Goal: Task Accomplishment & Management: Use online tool/utility

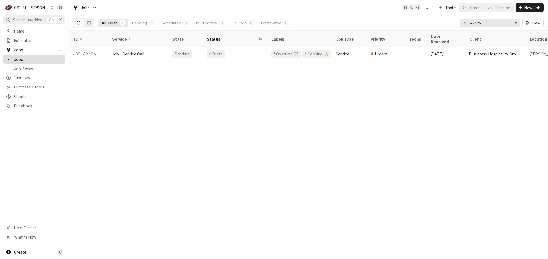
click at [20, 58] on span "Jobs" at bounding box center [38, 60] width 49 height 6
click at [472, 21] on input "42626" at bounding box center [490, 23] width 40 height 9
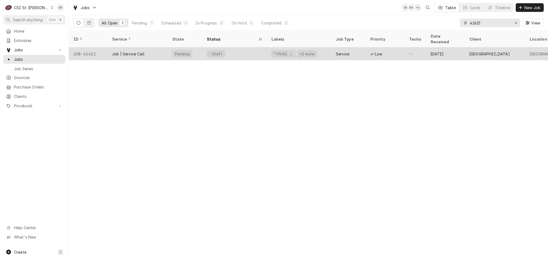
type input "42621"
click at [142, 51] on div "Job | Service Call" at bounding box center [128, 54] width 33 height 6
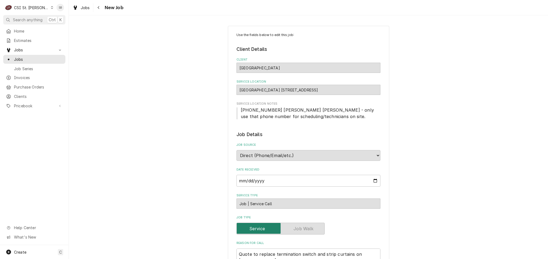
type textarea "x"
click at [29, 75] on span "Invoices" at bounding box center [38, 78] width 49 height 6
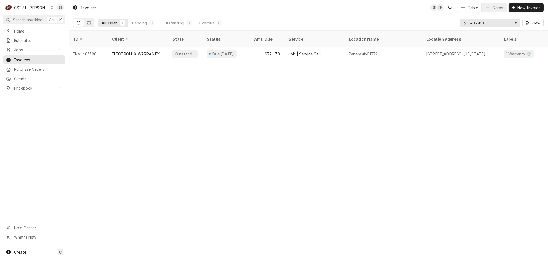
click at [476, 23] on input "403380" at bounding box center [490, 23] width 40 height 9
paste input "34"
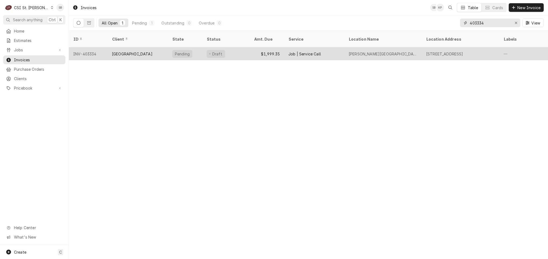
type input "403334"
click at [137, 51] on div "Kirkwood School District" at bounding box center [132, 54] width 41 height 6
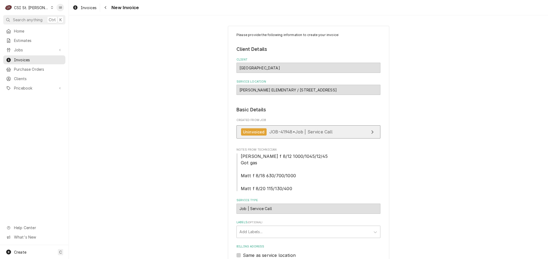
click at [264, 131] on div "Uninvoiced JOB-41948 • Job | Service Call" at bounding box center [287, 131] width 92 height 7
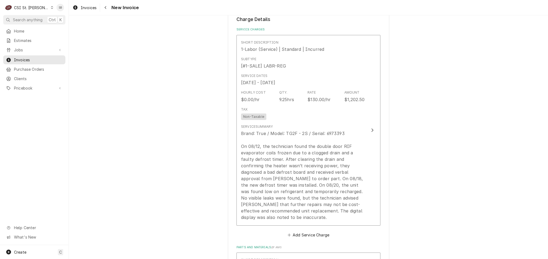
scroll to position [525, 0]
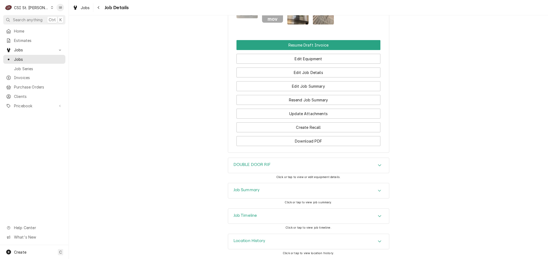
click at [255, 188] on h3 "Job Summary" at bounding box center [247, 190] width 26 height 5
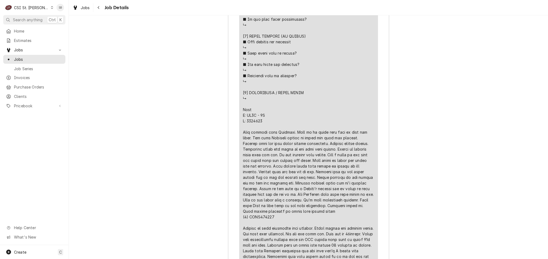
scroll to position [1361, 0]
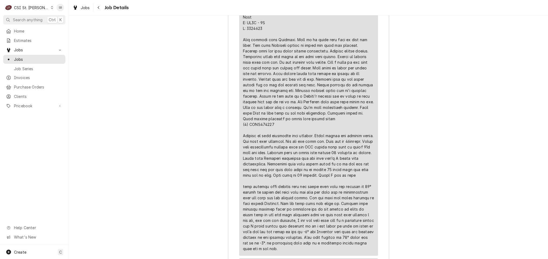
scroll to position [1342, 0]
drag, startPoint x: 269, startPoint y: 108, endPoint x: 301, endPoint y: 112, distance: 32.5
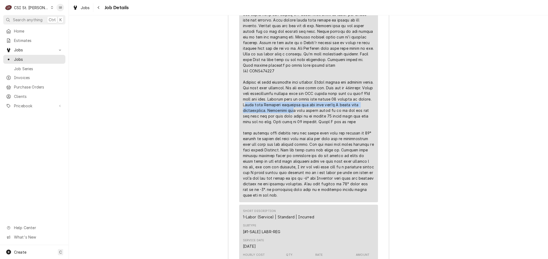
scroll to position [1383, 0]
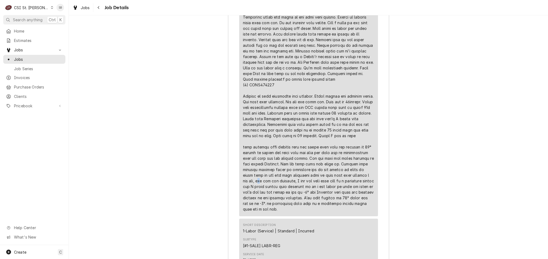
drag, startPoint x: 272, startPoint y: 134, endPoint x: 241, endPoint y: 151, distance: 35.2
drag, startPoint x: 300, startPoint y: 158, endPoint x: 350, endPoint y: 166, distance: 50.0
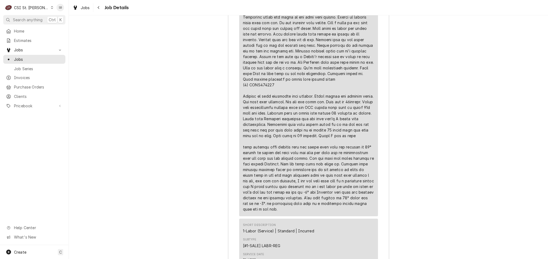
drag, startPoint x: 318, startPoint y: 163, endPoint x: 260, endPoint y: 187, distance: 62.8
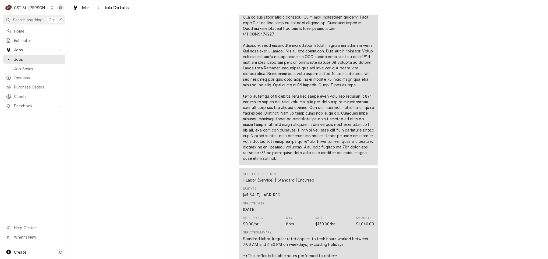
scroll to position [1423, 0]
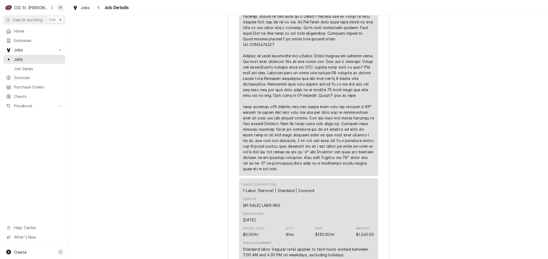
drag, startPoint x: 287, startPoint y: 129, endPoint x: 277, endPoint y: 167, distance: 40.0
drag, startPoint x: 277, startPoint y: 167, endPoint x: 302, endPoint y: 171, distance: 25.2
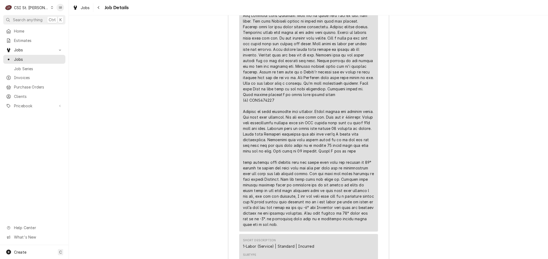
scroll to position [1342, 0]
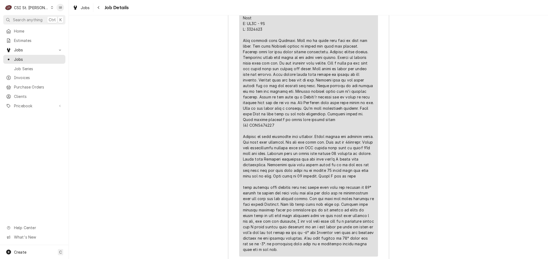
drag, startPoint x: 303, startPoint y: 206, endPoint x: 268, endPoint y: 215, distance: 35.8
drag, startPoint x: 268, startPoint y: 215, endPoint x: 265, endPoint y: 213, distance: 4.1
copy div "⚠️ 𝗙𝗢𝗥𝗠 𝗜𝗡𝗦𝗧𝗥𝗨𝗖𝗧𝗜𝗢𝗡𝗦 ⚠️ ✪ 𝗖𝗼𝗺𝗽𝗹𝗲𝘁𝗲 𝗮𝗹𝗹 𝗿𝗲𝗹𝗲𝘃𝗮𝗻𝘁 𝘀𝗲𝗰𝘁𝗶𝗼𝗻𝘀 ✪ 𝗣𝗿𝗼𝘃𝗶𝗱𝗲 𝗱𝗲𝘁𝗮𝗶𝗹𝗲𝗱 𝗮𝗻𝘀…"
